Goal: Browse casually: Explore the website without a specific task or goal

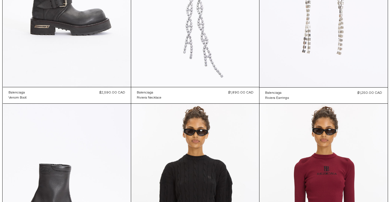
scroll to position [146, 0]
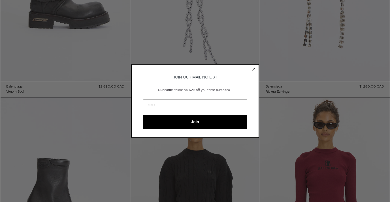
click at [255, 68] on circle "Close dialog" at bounding box center [253, 69] width 5 height 5
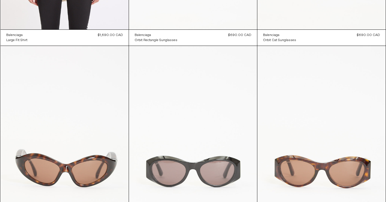
scroll to position [2254, 0]
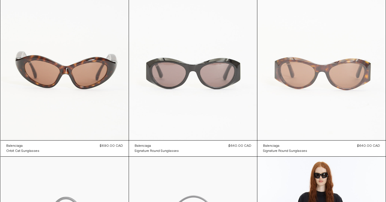
scroll to position [2177, 0]
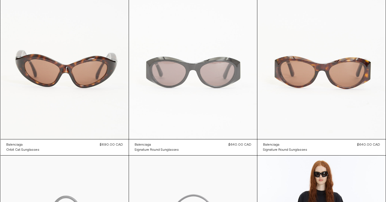
click at [225, 80] on at bounding box center [193, 43] width 128 height 192
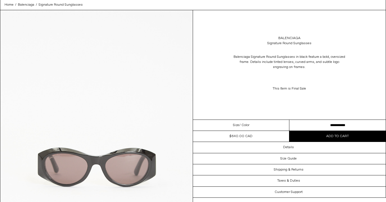
scroll to position [31, 0]
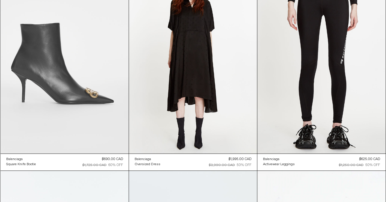
scroll to position [3628, 0]
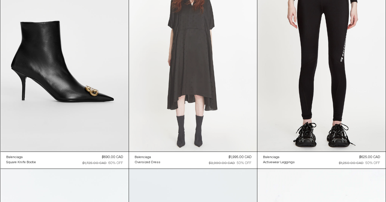
click at [180, 41] on at bounding box center [193, 55] width 128 height 192
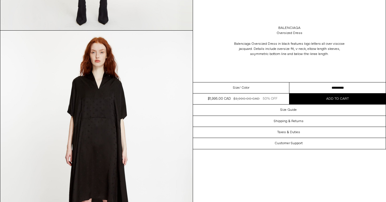
scroll to position [247, 0]
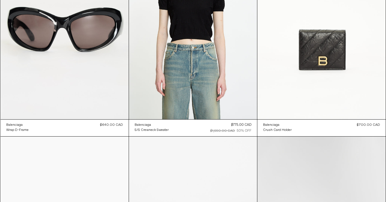
scroll to position [3454, 0]
